Goal: Task Accomplishment & Management: Manage account settings

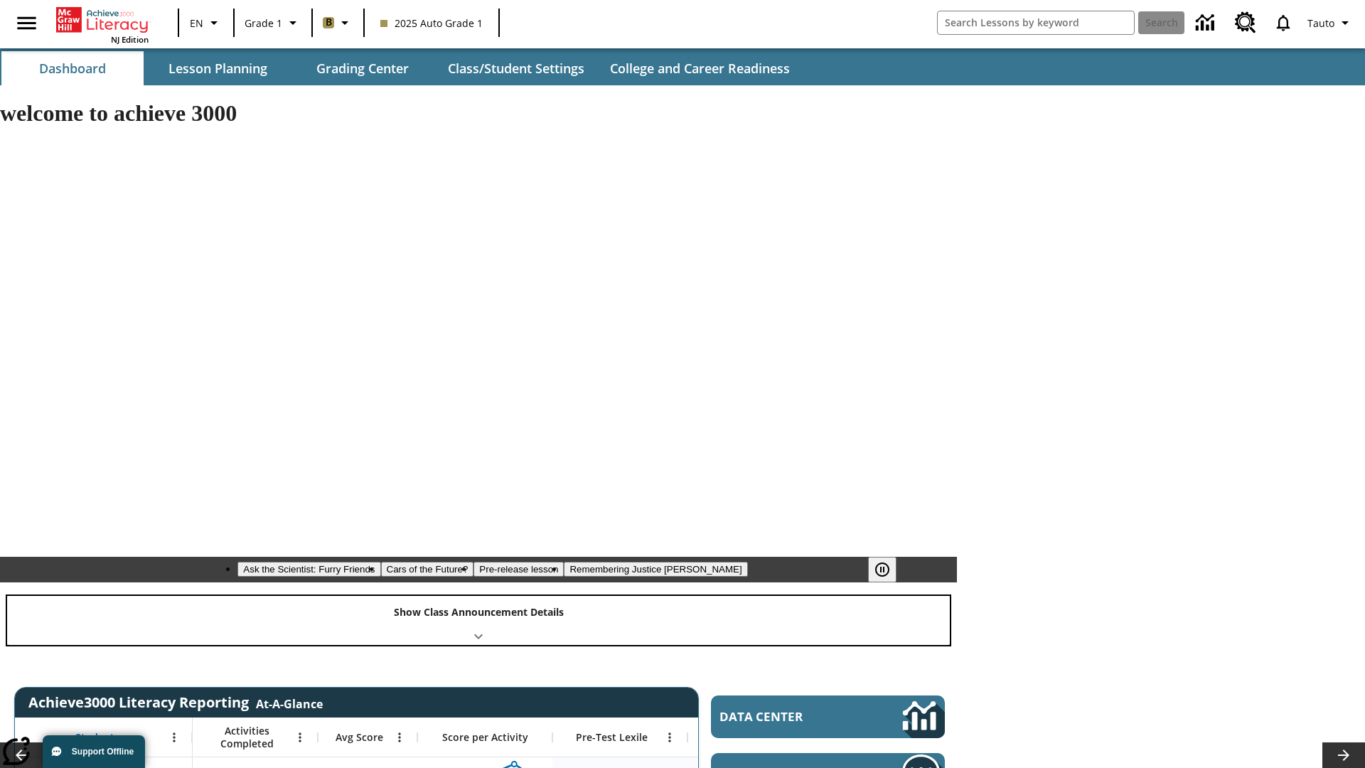
click at [478, 596] on div "Show Class Announcement Details" at bounding box center [478, 620] width 943 height 49
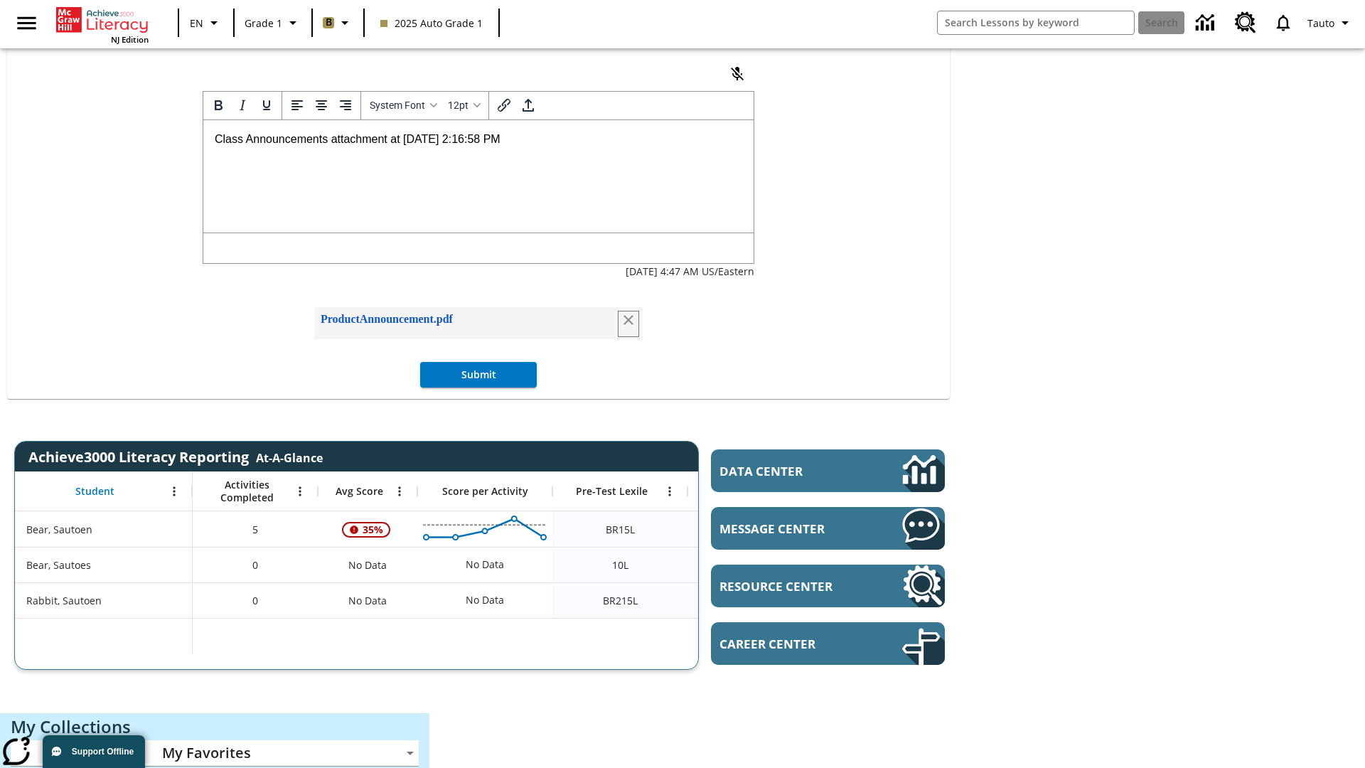
click at [624, 325] on icon "Remove attachment" at bounding box center [628, 320] width 10 height 10
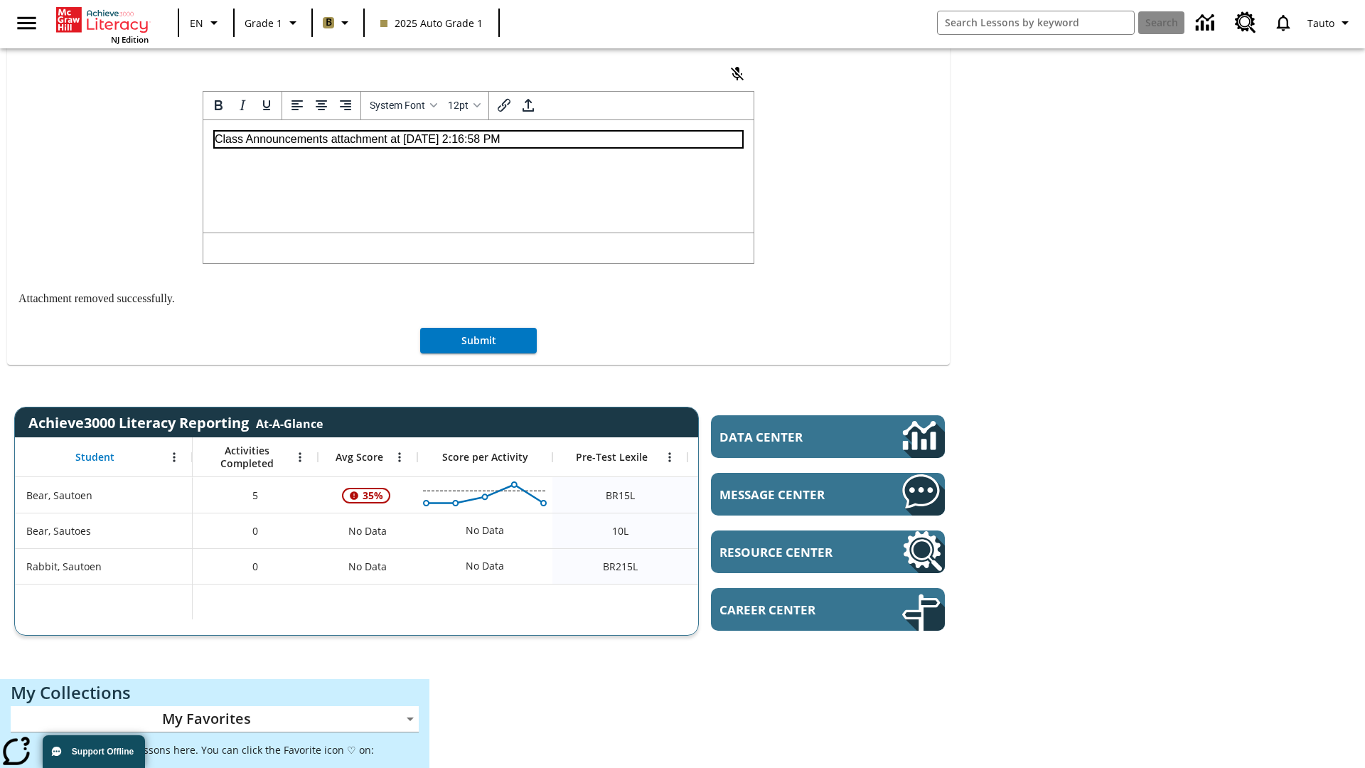
scroll to position [65, 0]
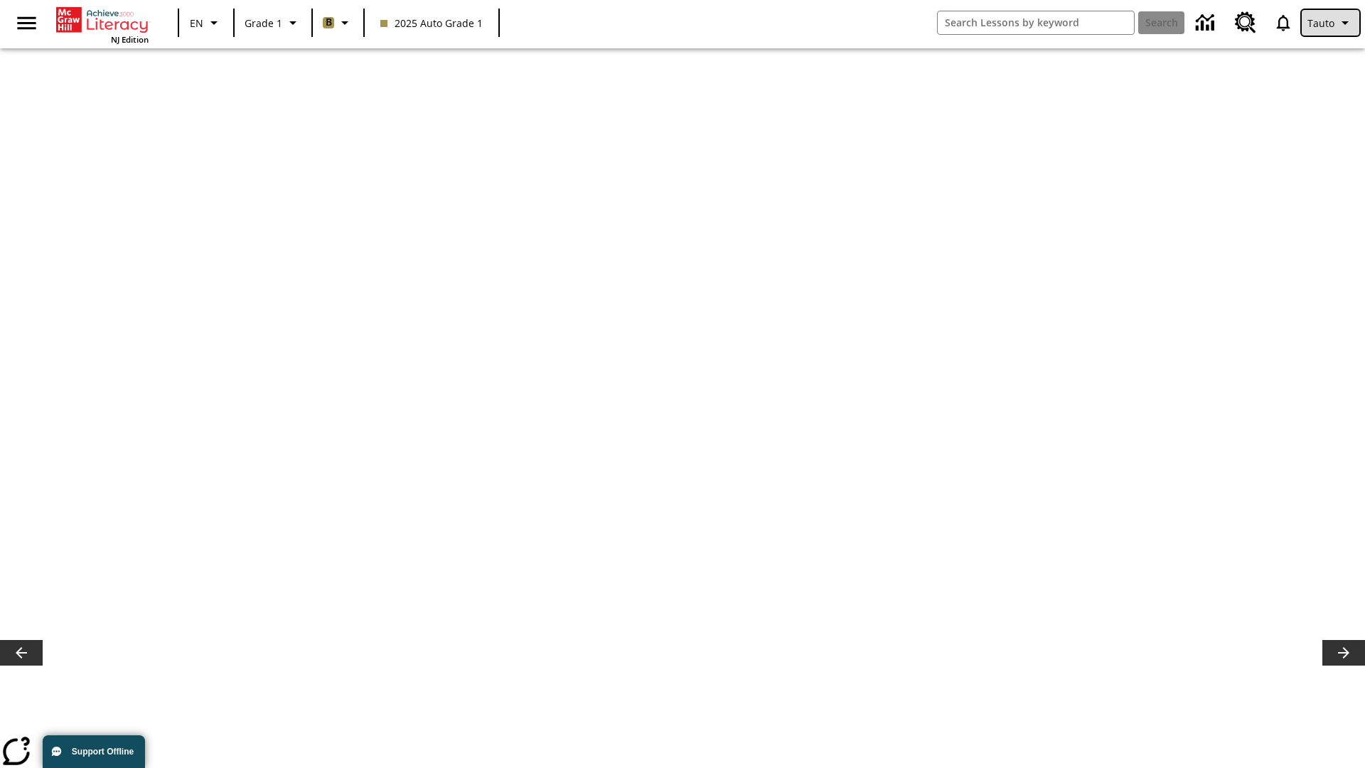
click at [1330, 23] on span "Tauto" at bounding box center [1320, 23] width 27 height 15
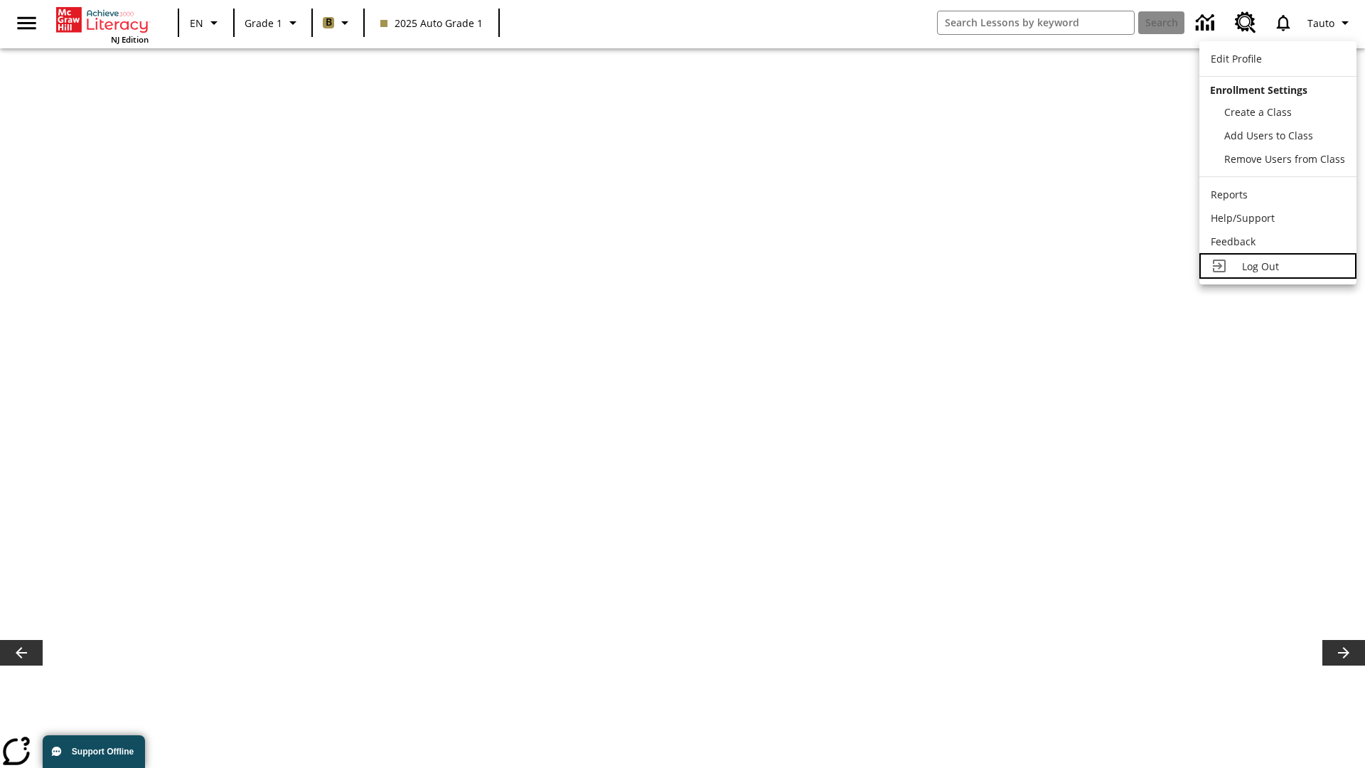
click at [1276, 266] on span "Log Out" at bounding box center [1260, 266] width 37 height 14
